Goal: Transaction & Acquisition: Purchase product/service

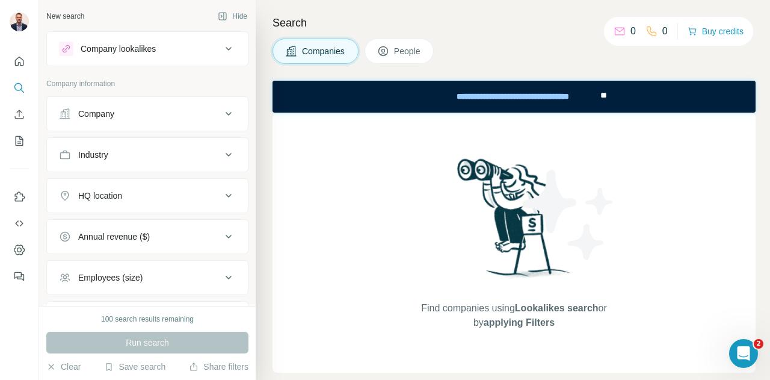
scroll to position [101, 0]
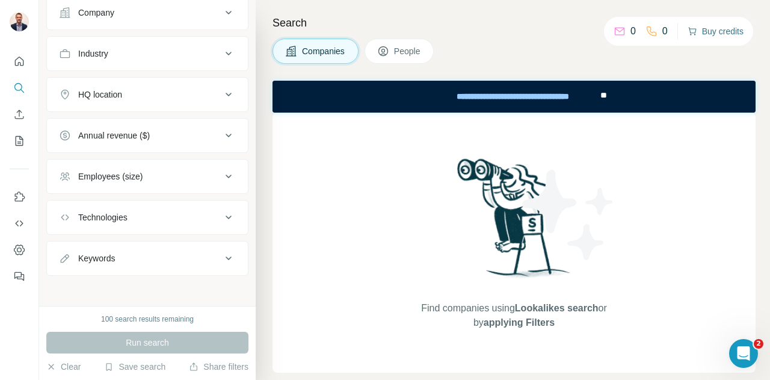
click at [699, 32] on button "Buy credits" at bounding box center [716, 31] width 56 height 17
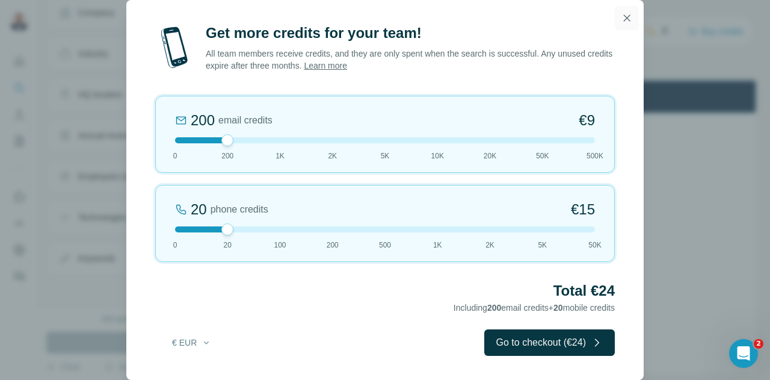
click at [631, 15] on icon "button" at bounding box center [627, 18] width 12 height 12
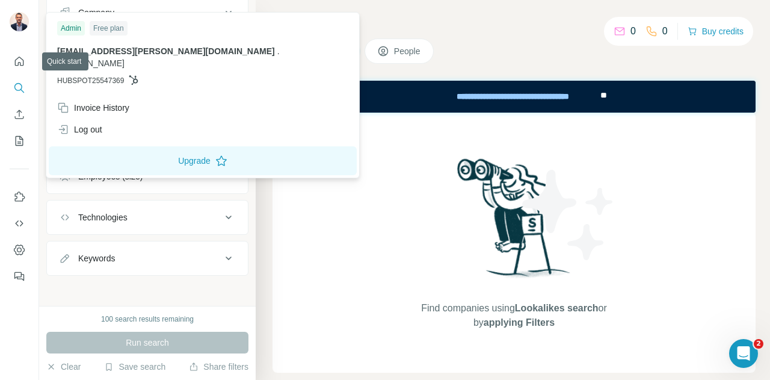
click at [22, 28] on img at bounding box center [19, 21] width 19 height 19
click at [130, 146] on button "Upgrade" at bounding box center [203, 160] width 308 height 29
click at [328, 141] on div "Find companies using Lookalikes search or by applying Filters" at bounding box center [514, 243] width 483 height 260
